Goal: Task Accomplishment & Management: Use online tool/utility

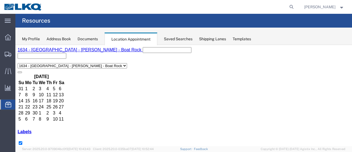
scroll to position [27, 0]
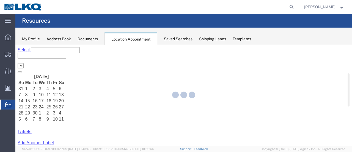
select select "28712"
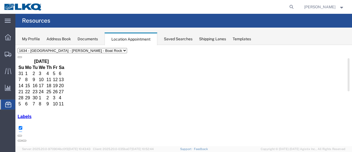
scroll to position [27, 0]
